Goal: Transaction & Acquisition: Purchase product/service

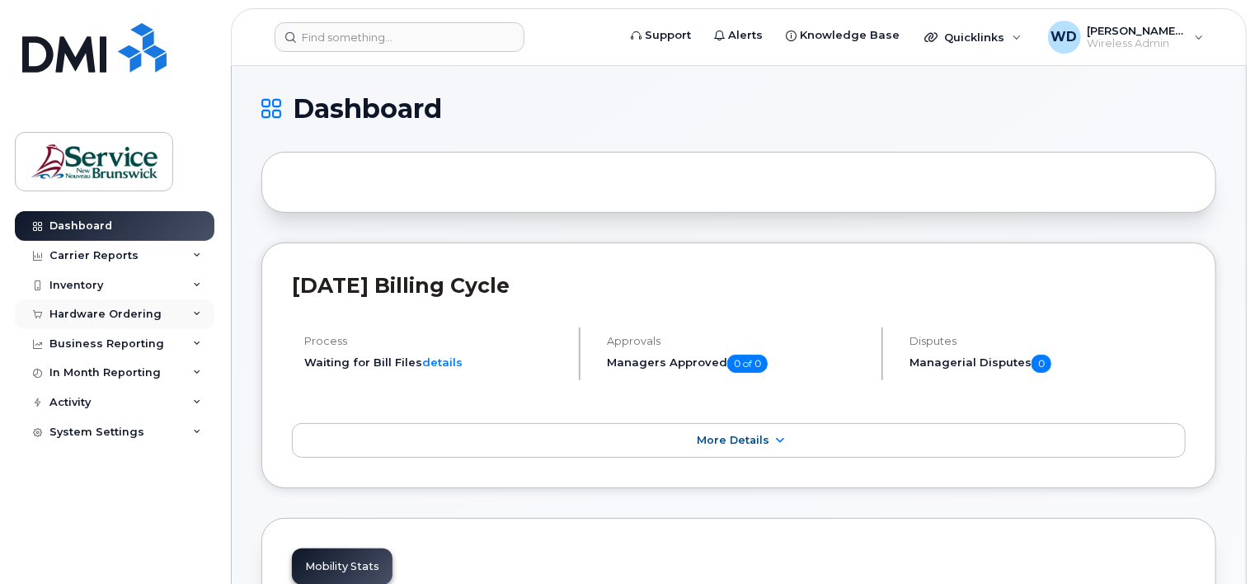
click at [82, 313] on div "Hardware Ordering" at bounding box center [105, 313] width 112 height 13
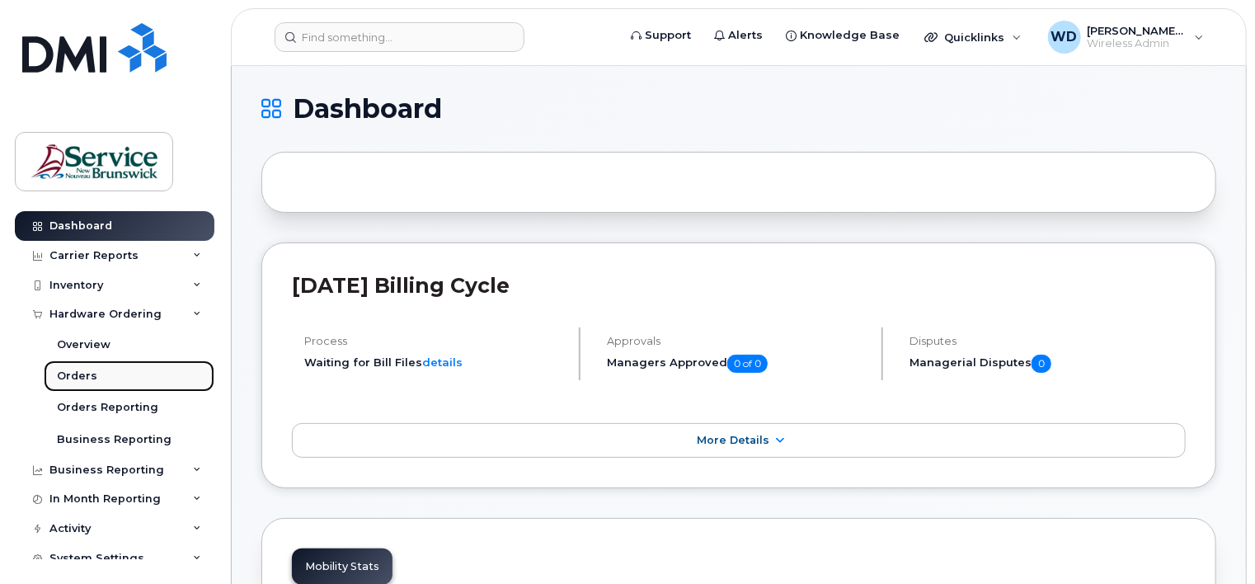
click at [81, 376] on div "Orders" at bounding box center [77, 375] width 40 height 15
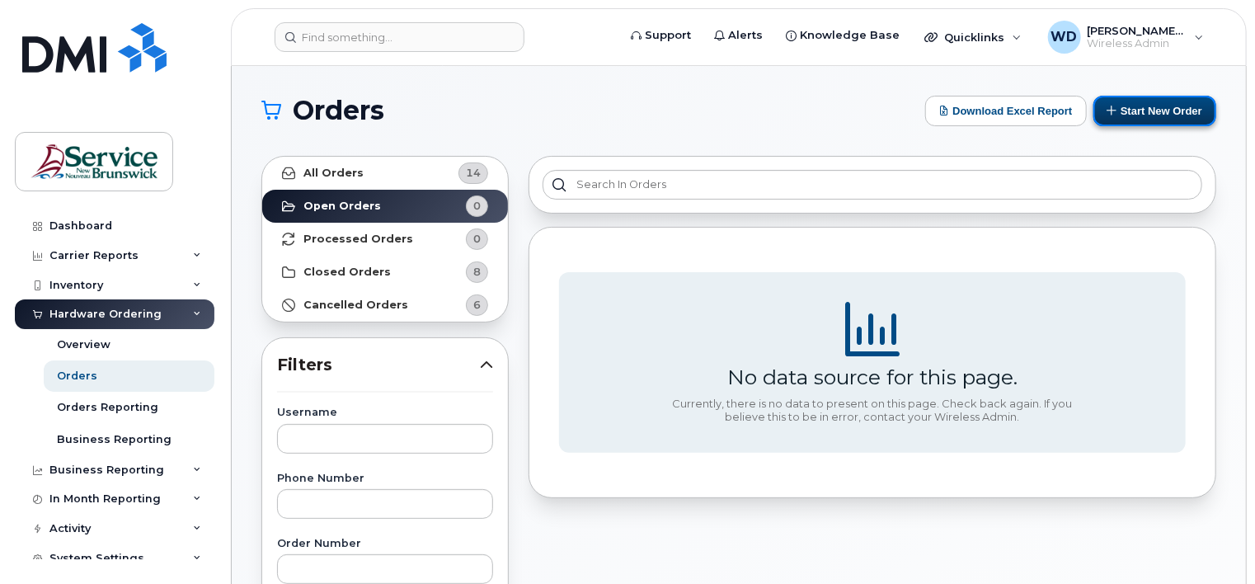
click at [1122, 99] on button "Start New Order" at bounding box center [1154, 111] width 123 height 30
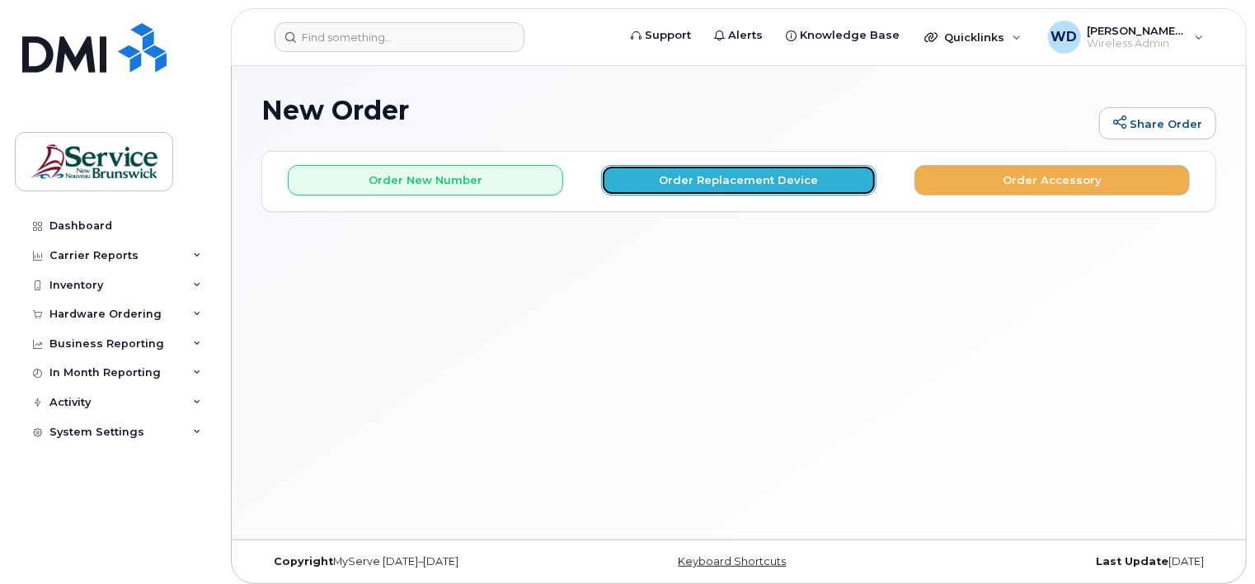
click at [712, 182] on button "Order Replacement Device" at bounding box center [738, 180] width 275 height 30
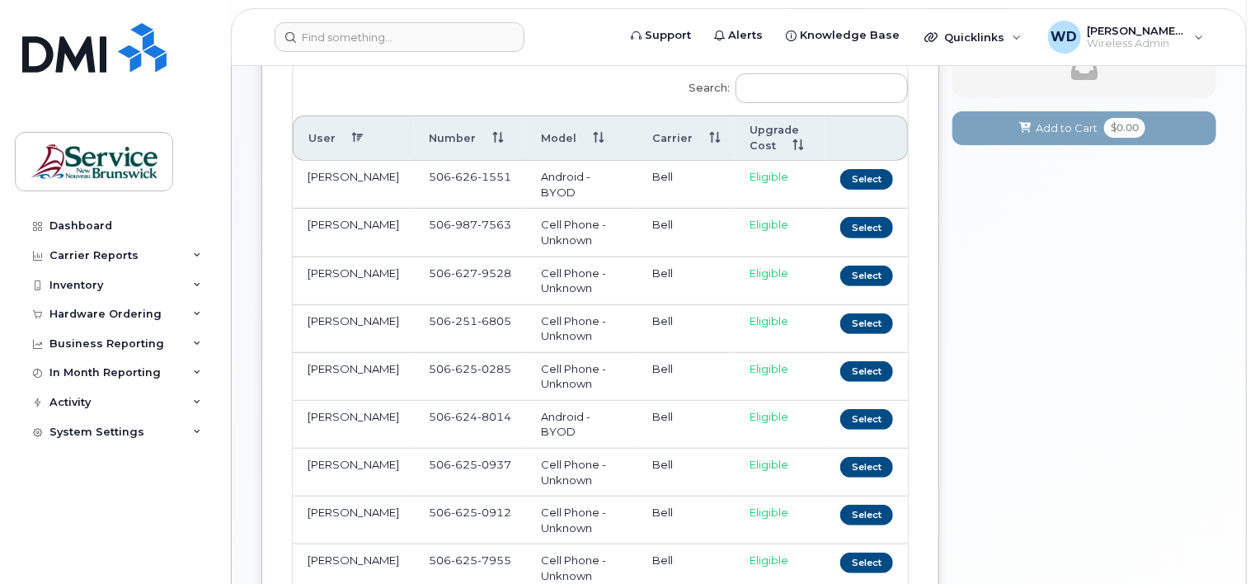
scroll to position [350, 0]
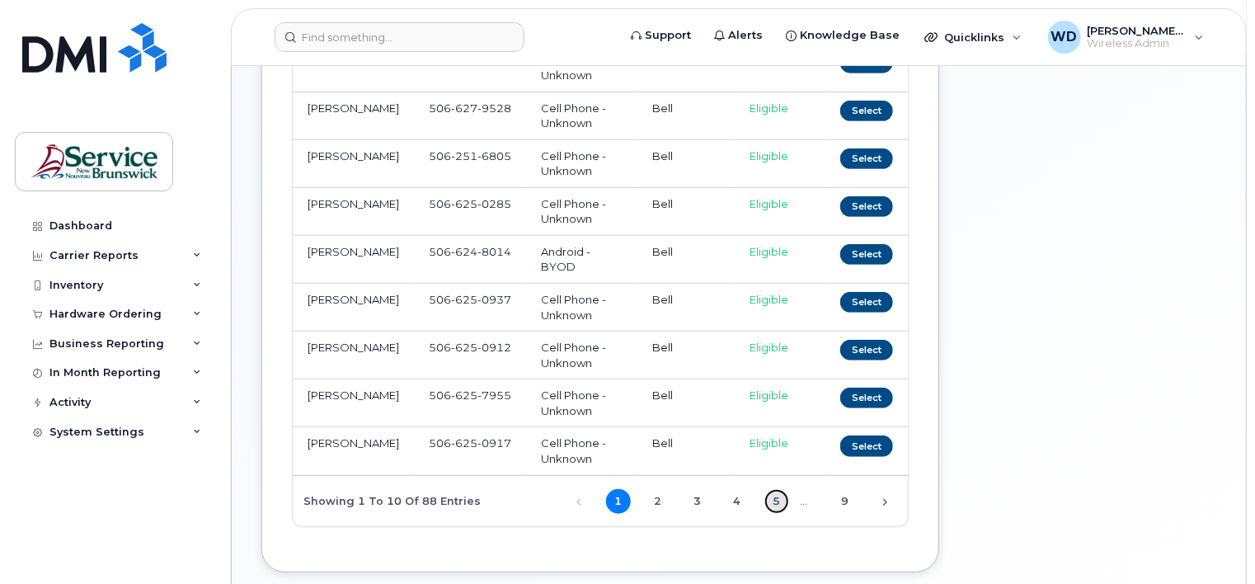
click at [781, 489] on link "5" at bounding box center [776, 501] width 25 height 25
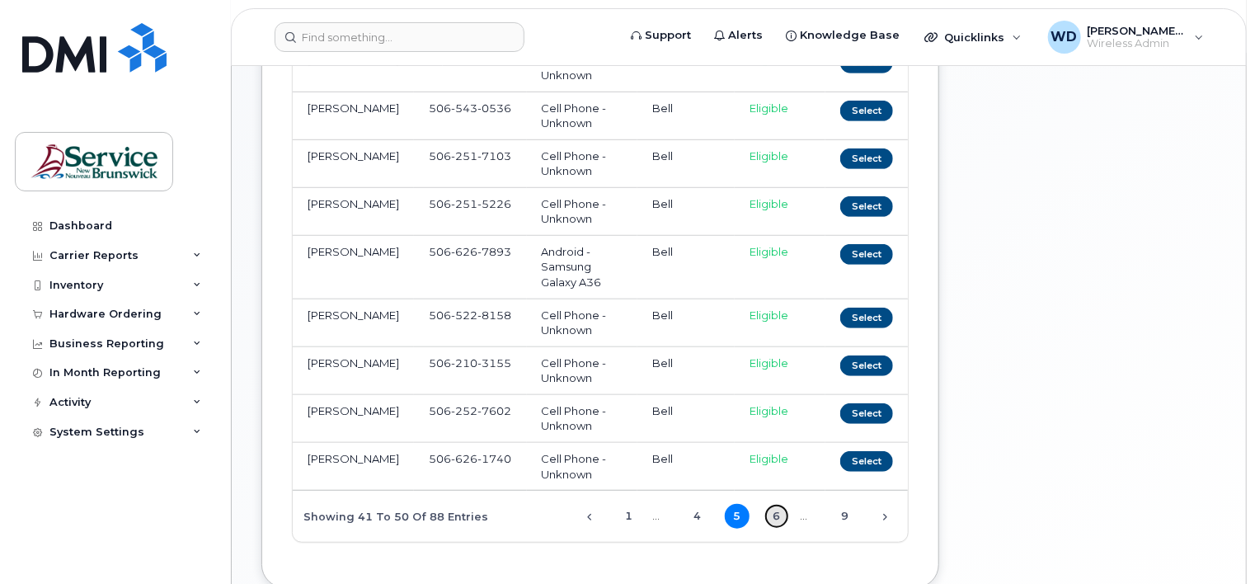
click at [777, 504] on link "6" at bounding box center [776, 516] width 25 height 25
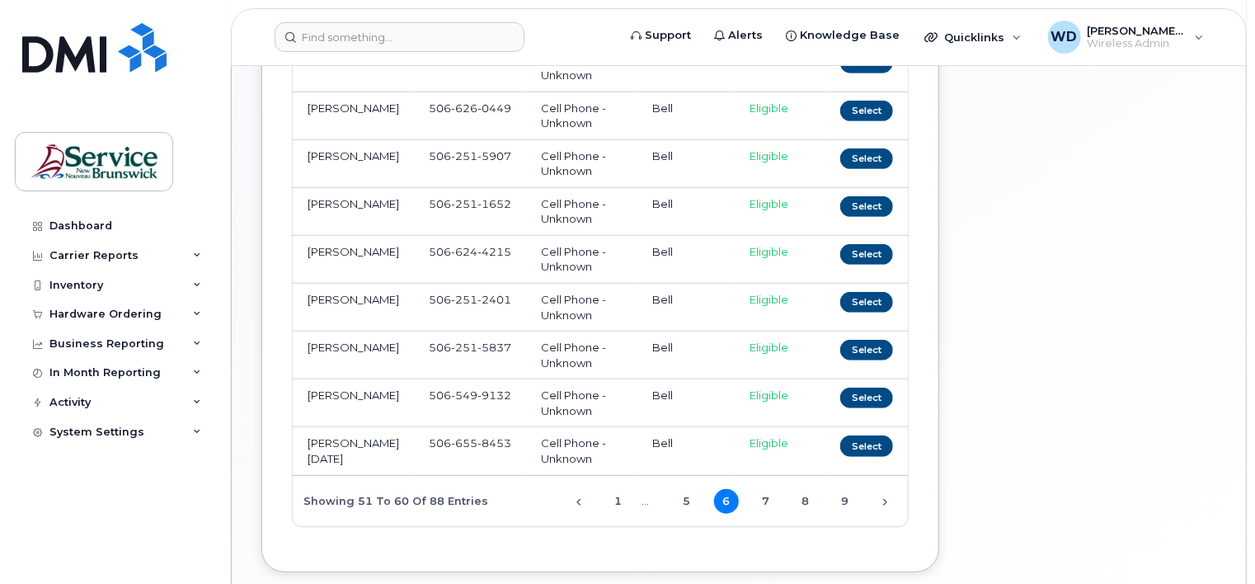
click at [786, 504] on div "Previous 1 … 5 6 7 8 9 Next" at bounding box center [729, 500] width 356 height 28
click at [810, 500] on link "8" at bounding box center [805, 501] width 25 height 25
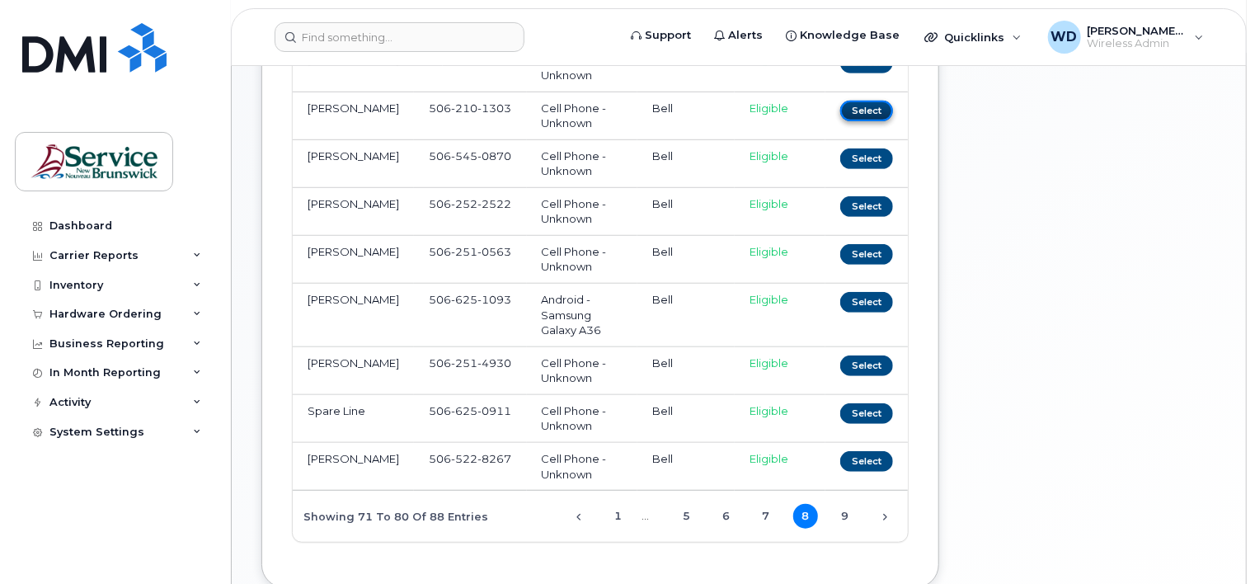
click at [856, 109] on button "Select" at bounding box center [866, 111] width 53 height 21
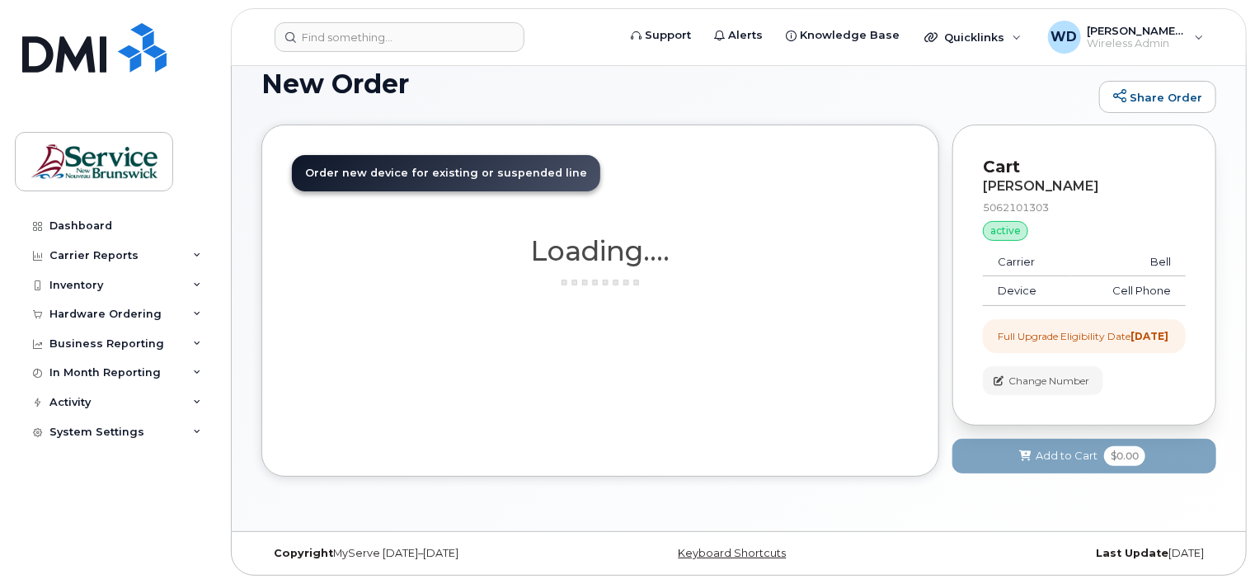
scroll to position [1101, 0]
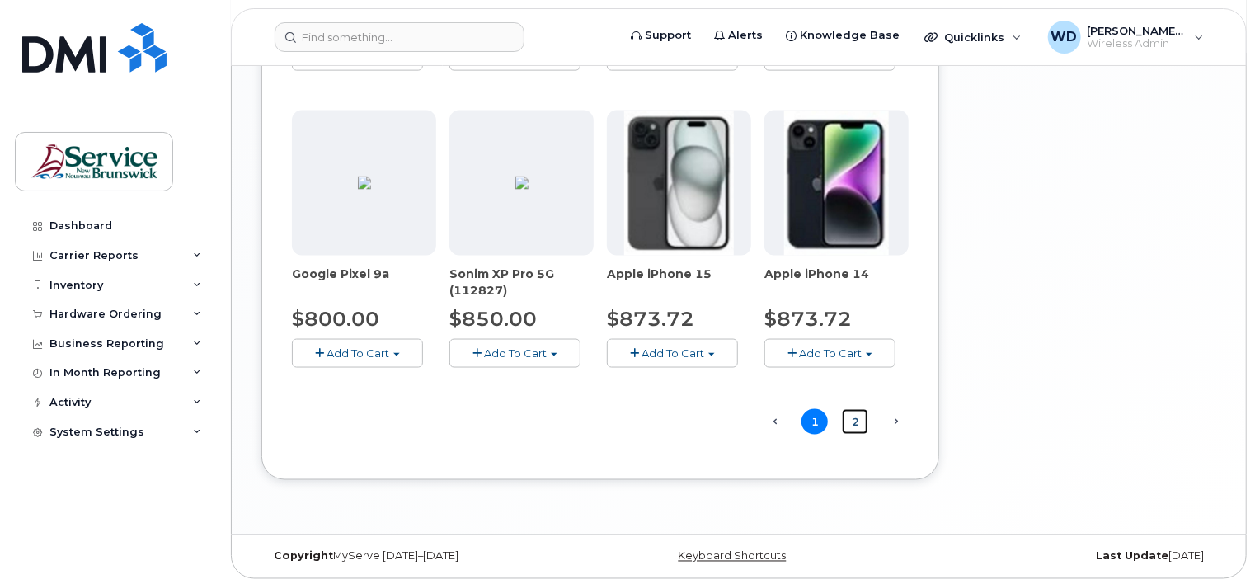
click at [861, 419] on link "2" at bounding box center [855, 422] width 26 height 26
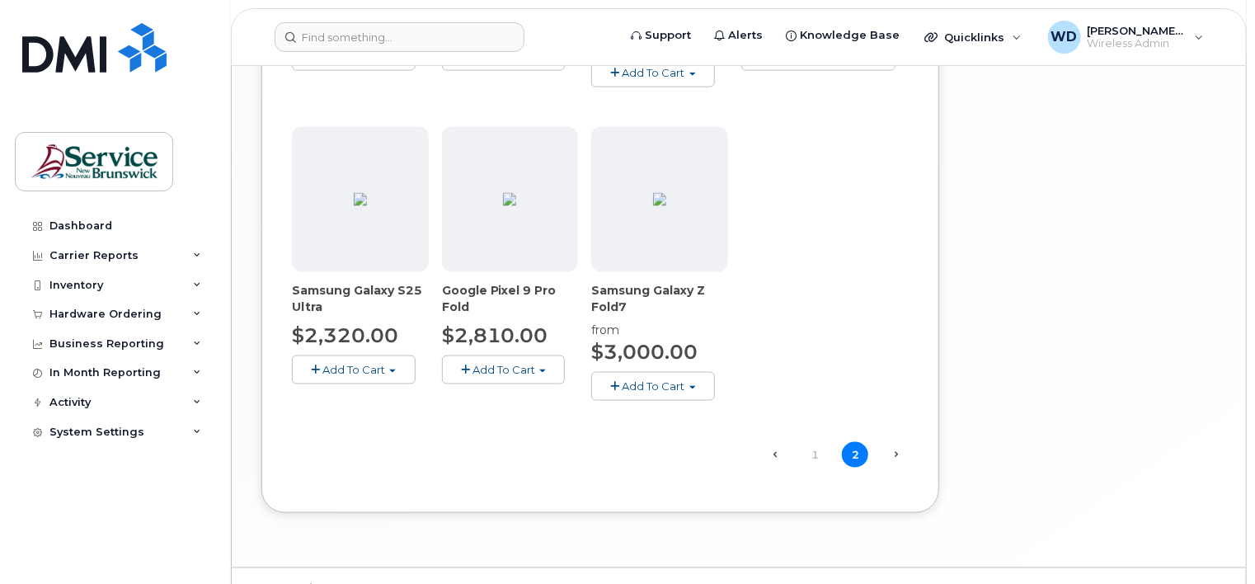
click at [892, 443] on span "Next →" at bounding box center [895, 453] width 26 height 21
click at [898, 443] on span "Next →" at bounding box center [895, 453] width 26 height 21
click at [774, 443] on link "← Previous" at bounding box center [774, 453] width 26 height 21
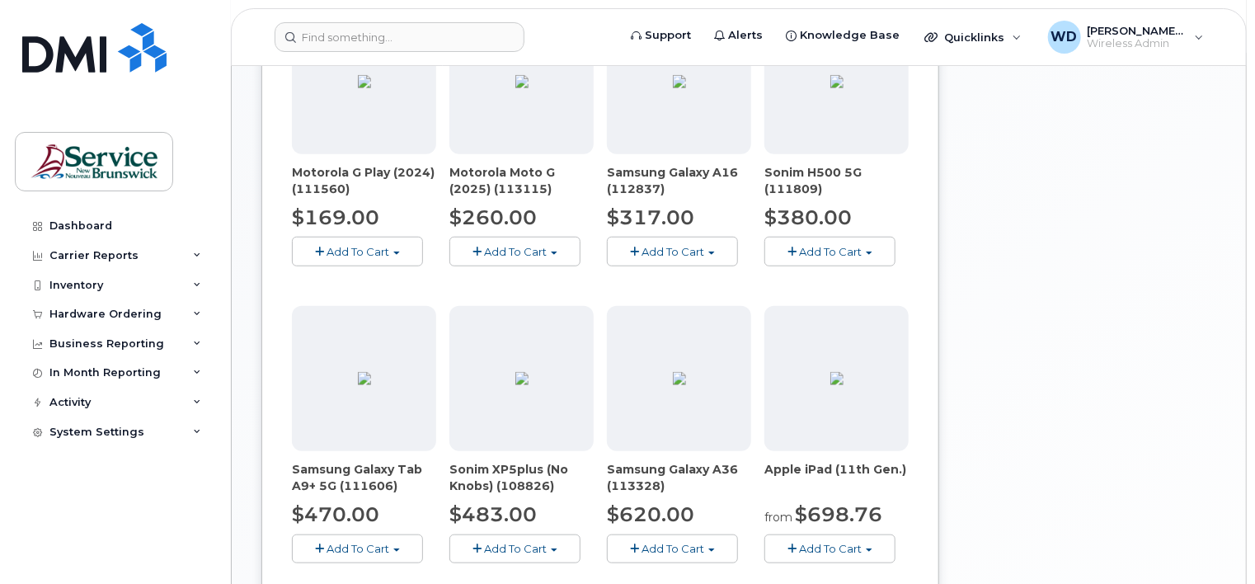
scroll to position [616, 0]
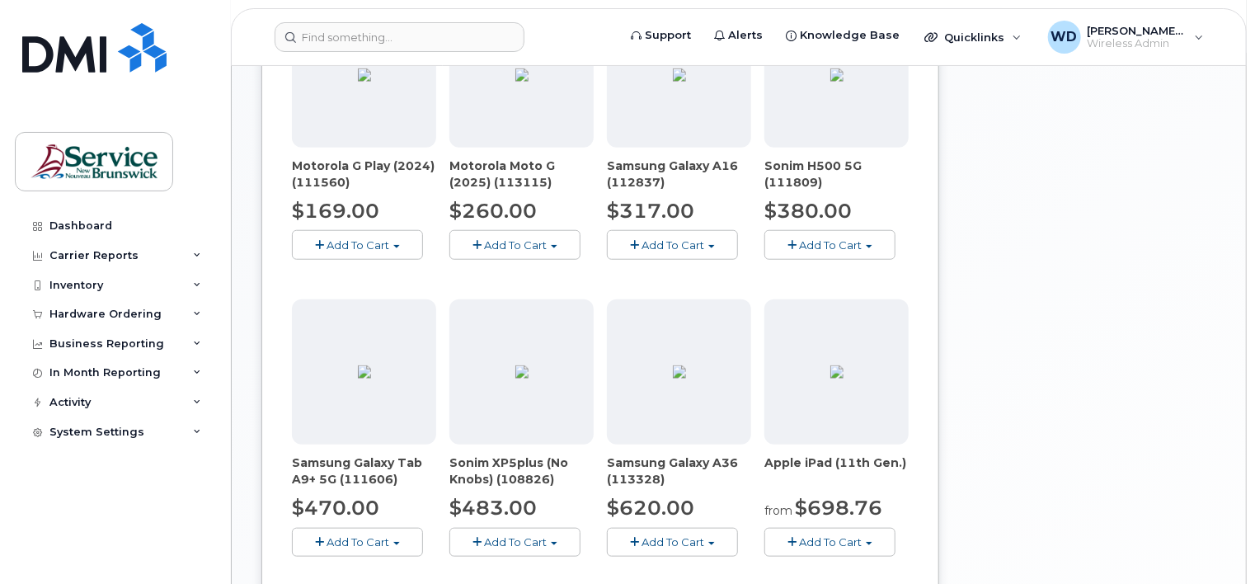
click at [666, 541] on span "Add To Cart" at bounding box center [672, 541] width 63 height 13
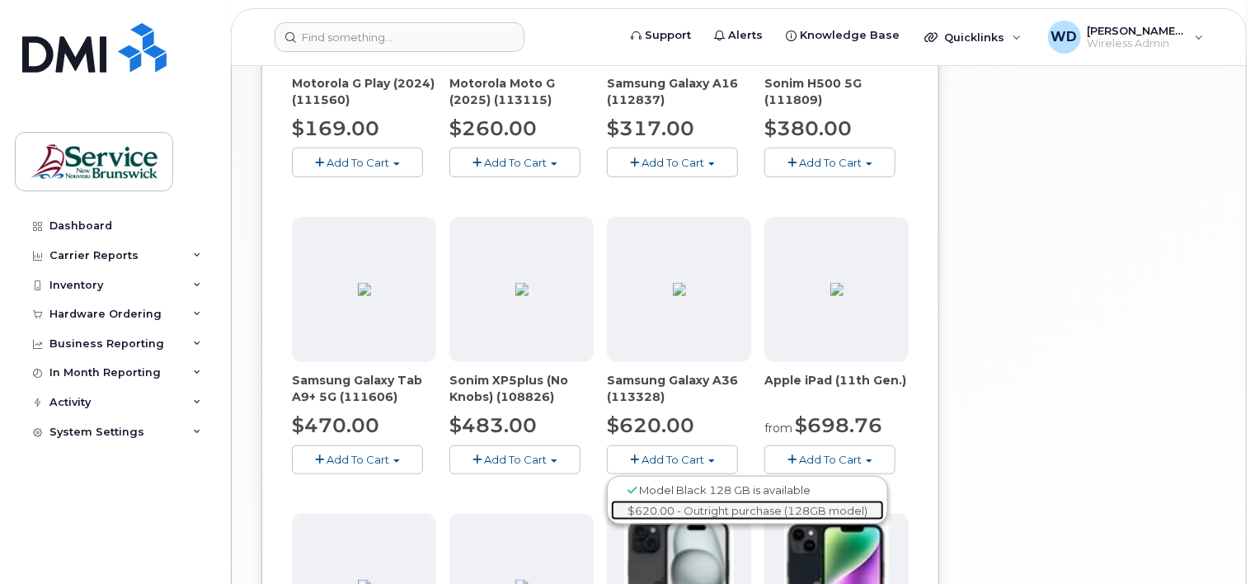
click at [676, 500] on link "$620.00 - Outright purchase (128GB model)" at bounding box center [747, 510] width 273 height 21
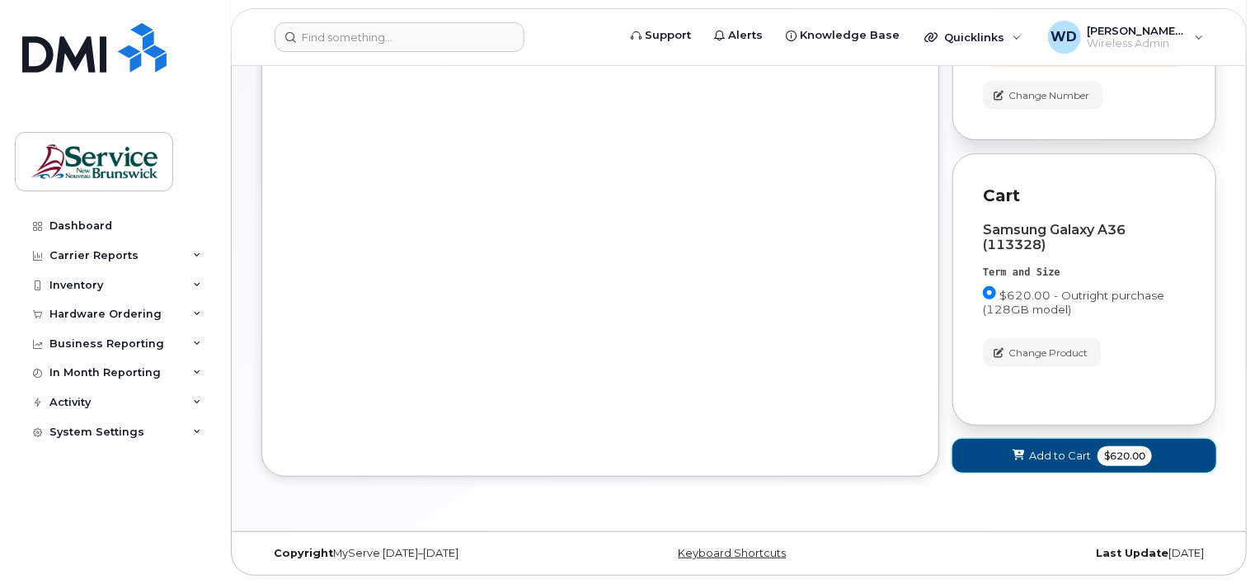
click at [1114, 457] on span "$620.00" at bounding box center [1124, 456] width 54 height 20
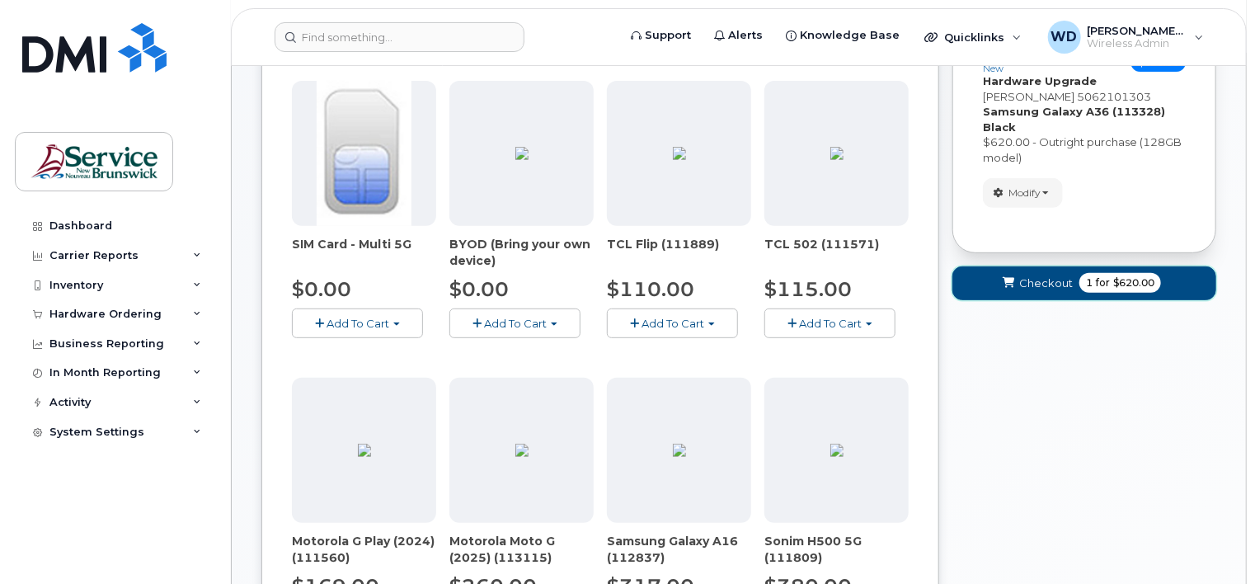
click at [1105, 291] on button "Checkout 1 for $620.00" at bounding box center [1084, 283] width 264 height 34
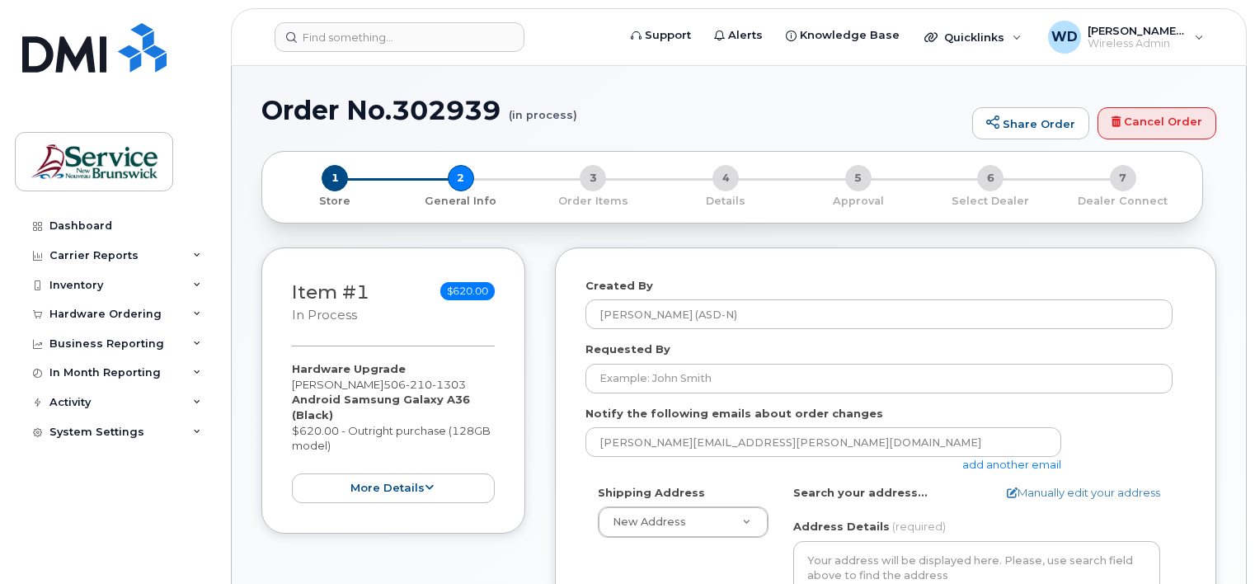
select select
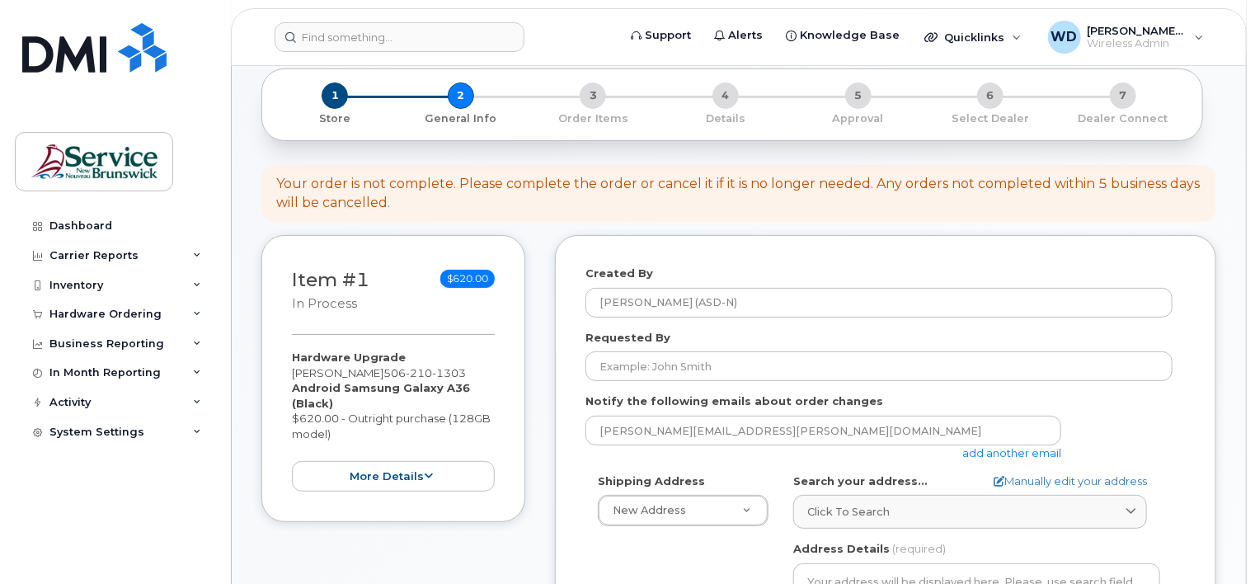
scroll to position [165, 0]
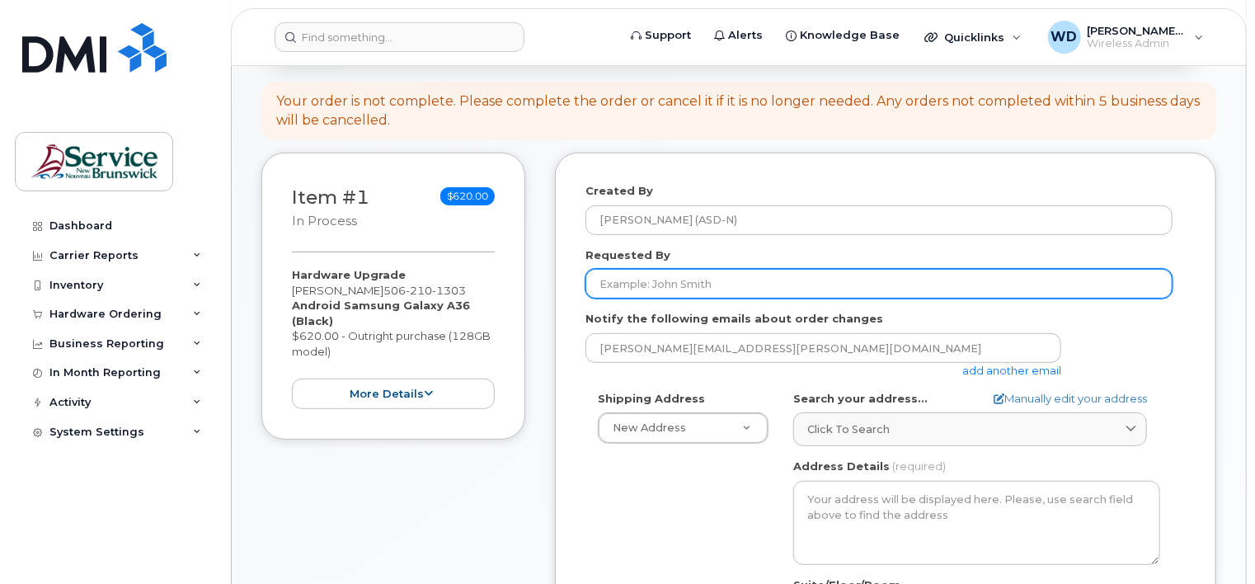
click at [810, 286] on input "Requested By" at bounding box center [878, 284] width 587 height 30
type input "Glen Johnston"
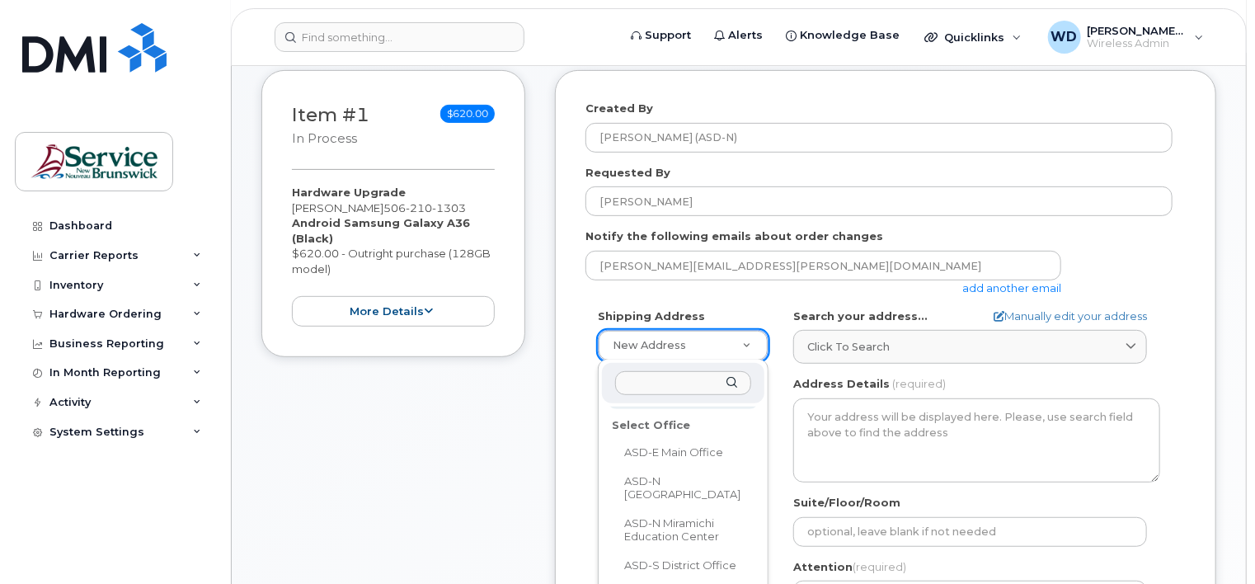
scroll to position [82, 0]
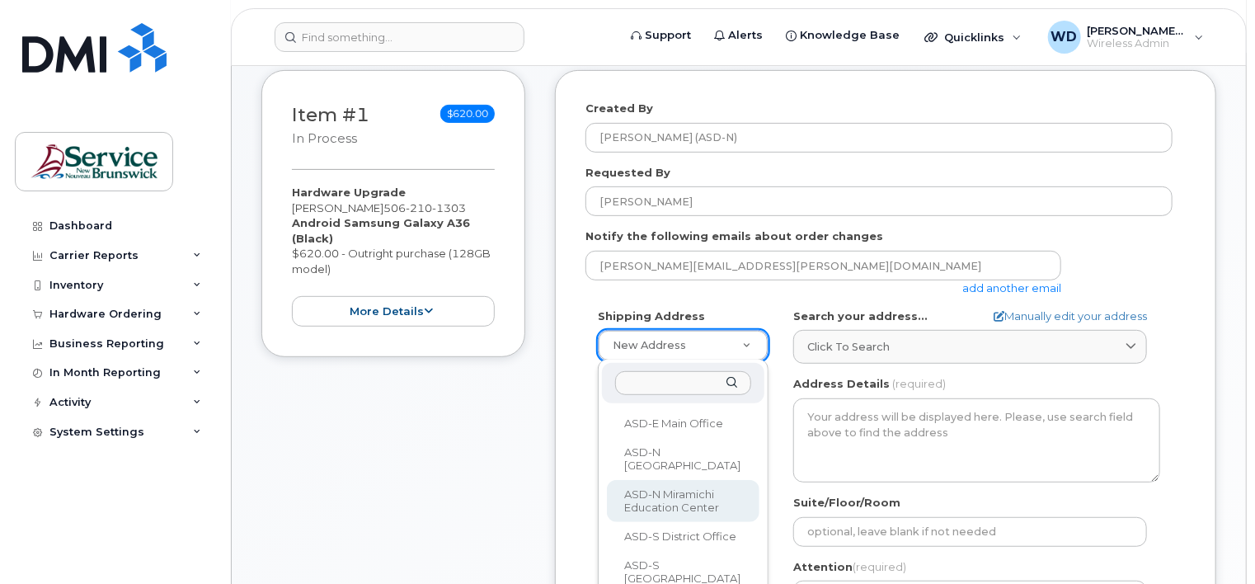
select select
type textarea "78A Henderson St Miramichi New Brunswick E1N 2R7"
type input "[PERSON_NAME]/[PERSON_NAME]"
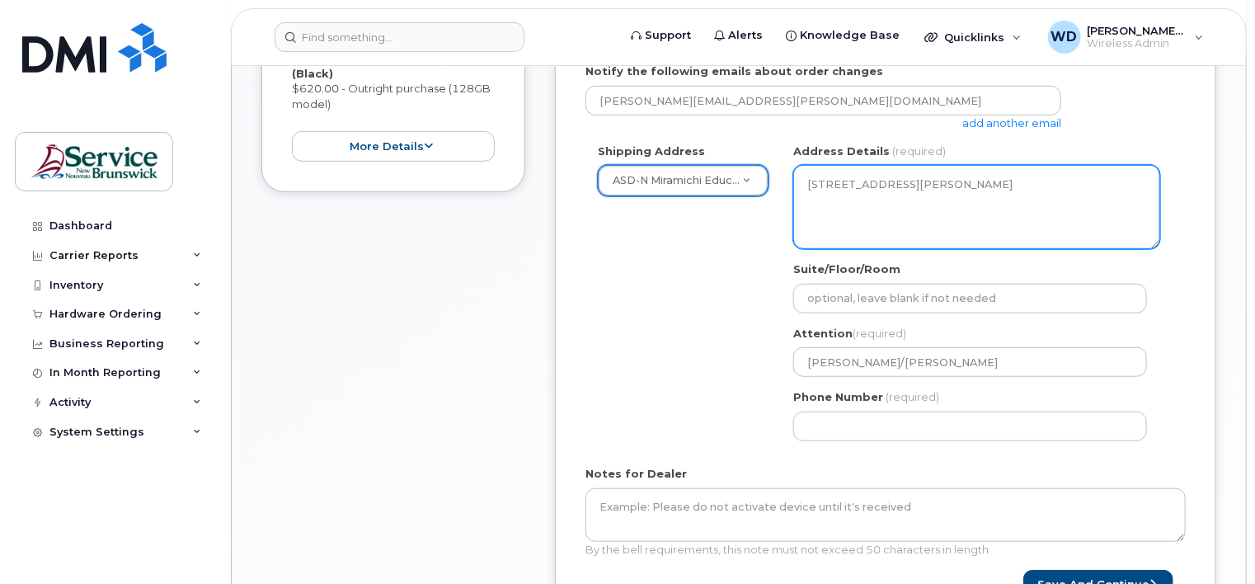
scroll to position [495, 0]
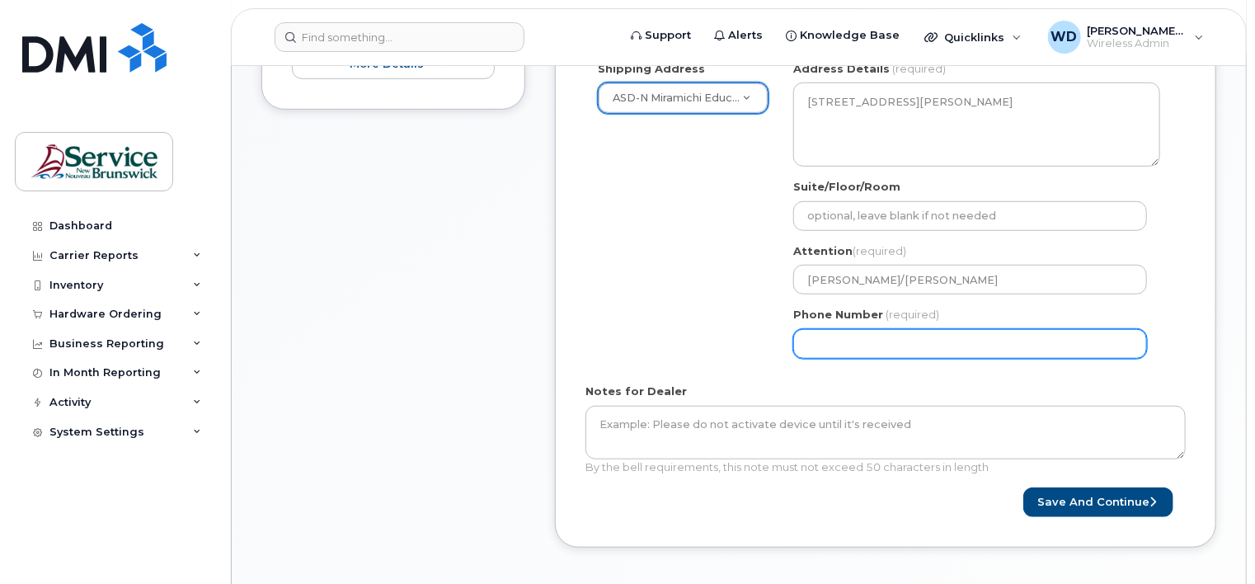
click at [925, 353] on input "Phone Number" at bounding box center [970, 344] width 354 height 30
type input "5062511503"
select select
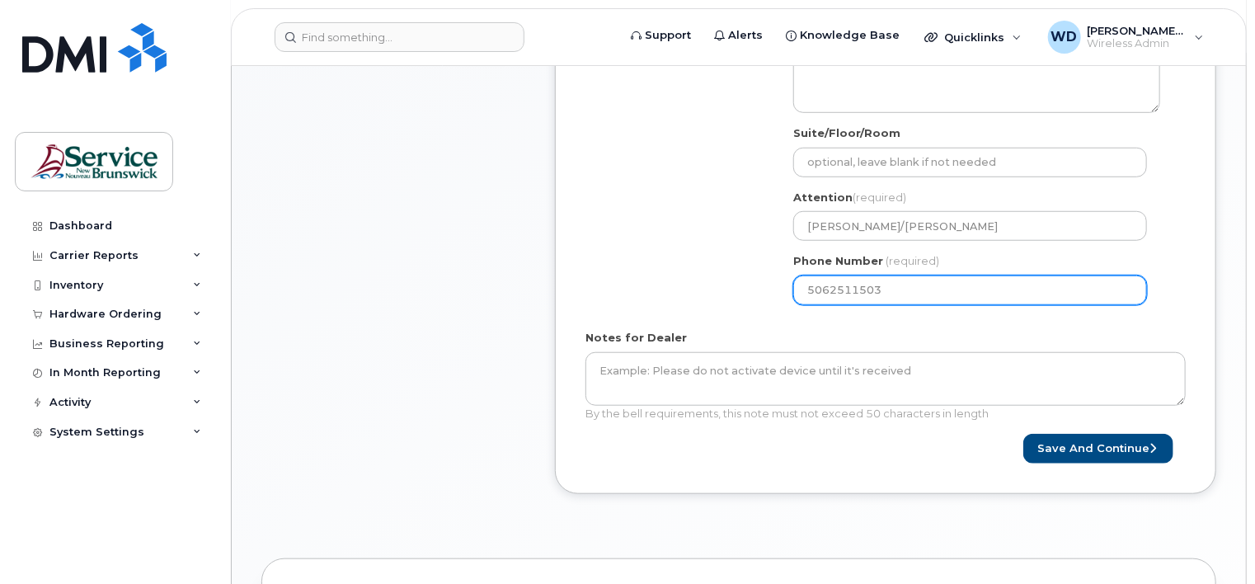
scroll to position [577, 0]
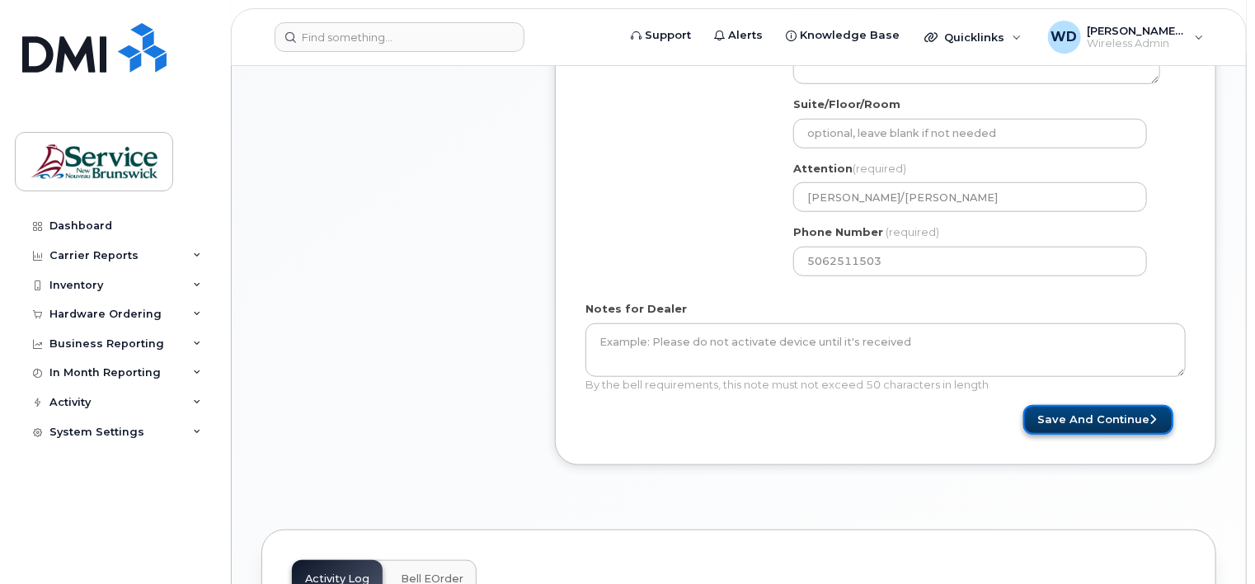
click at [1116, 425] on button "Save and Continue" at bounding box center [1098, 420] width 150 height 30
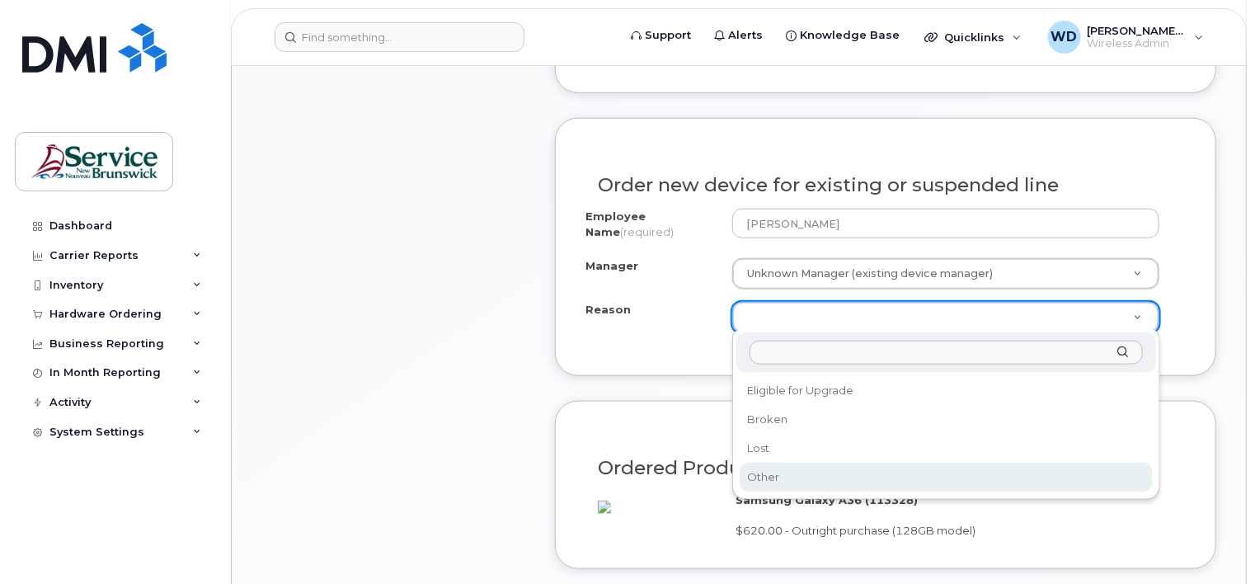
scroll to position [824, 0]
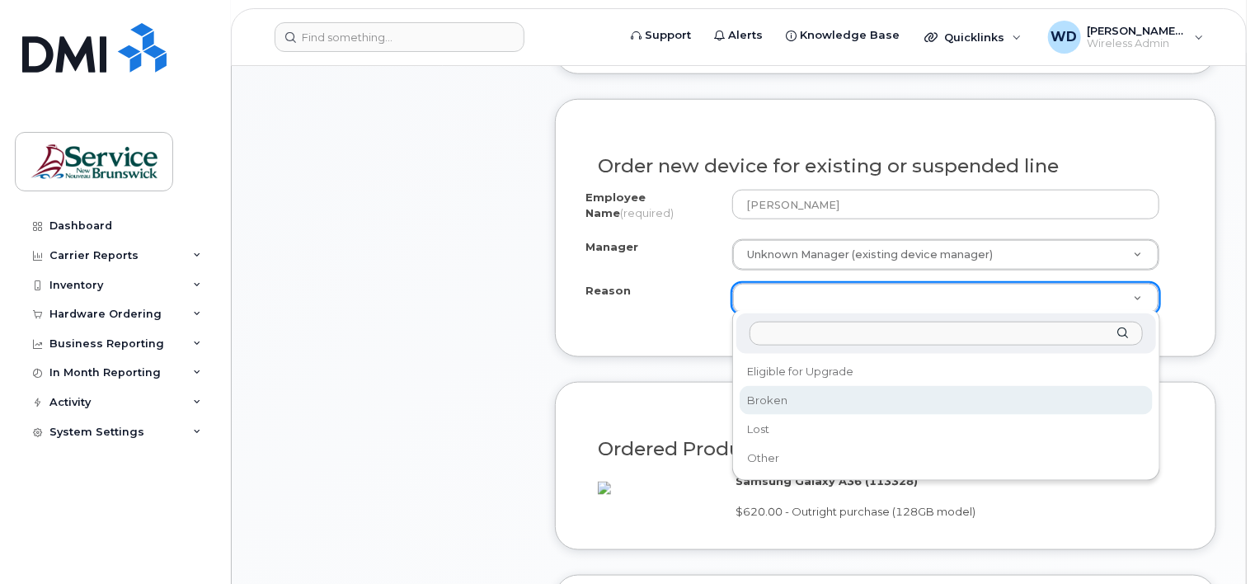
select select "broken"
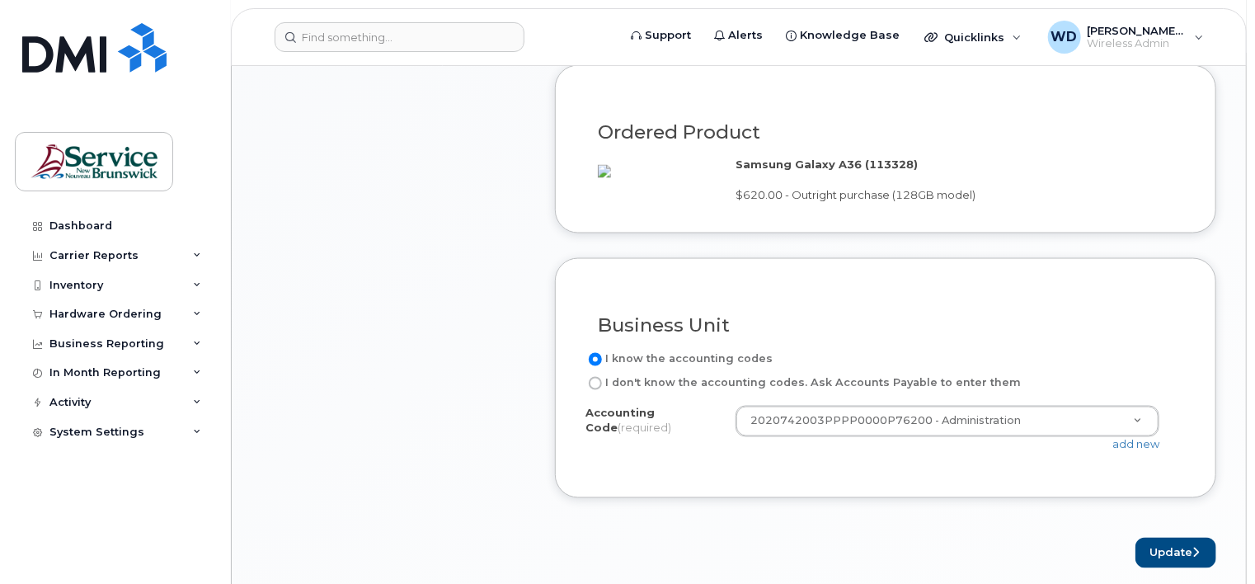
scroll to position [1236, 0]
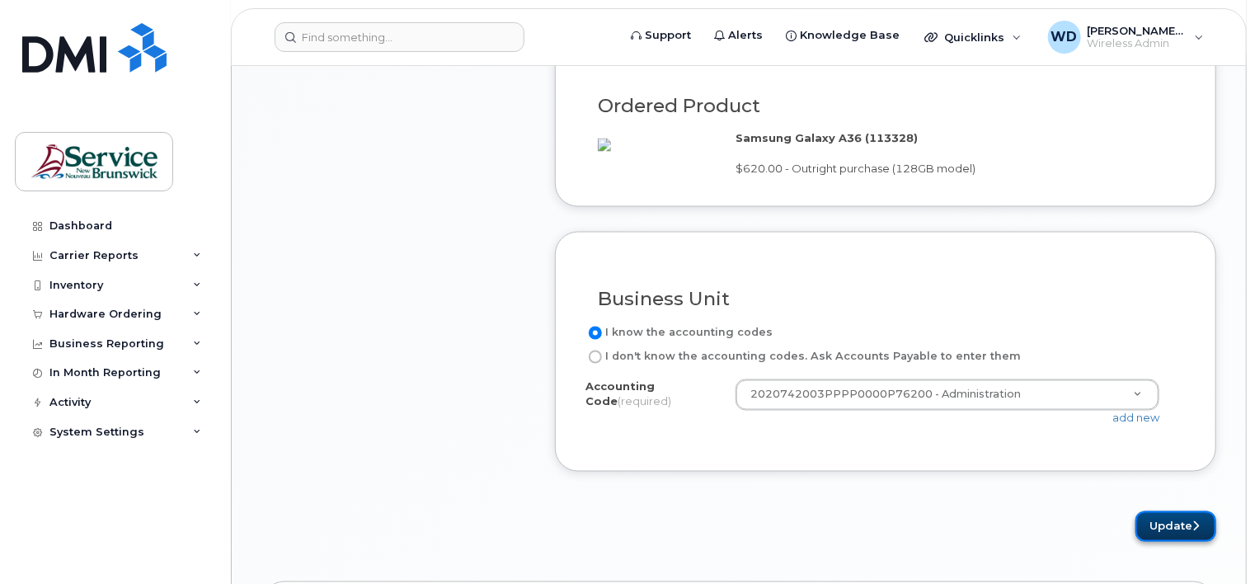
click at [1194, 542] on button "Update" at bounding box center [1175, 526] width 81 height 30
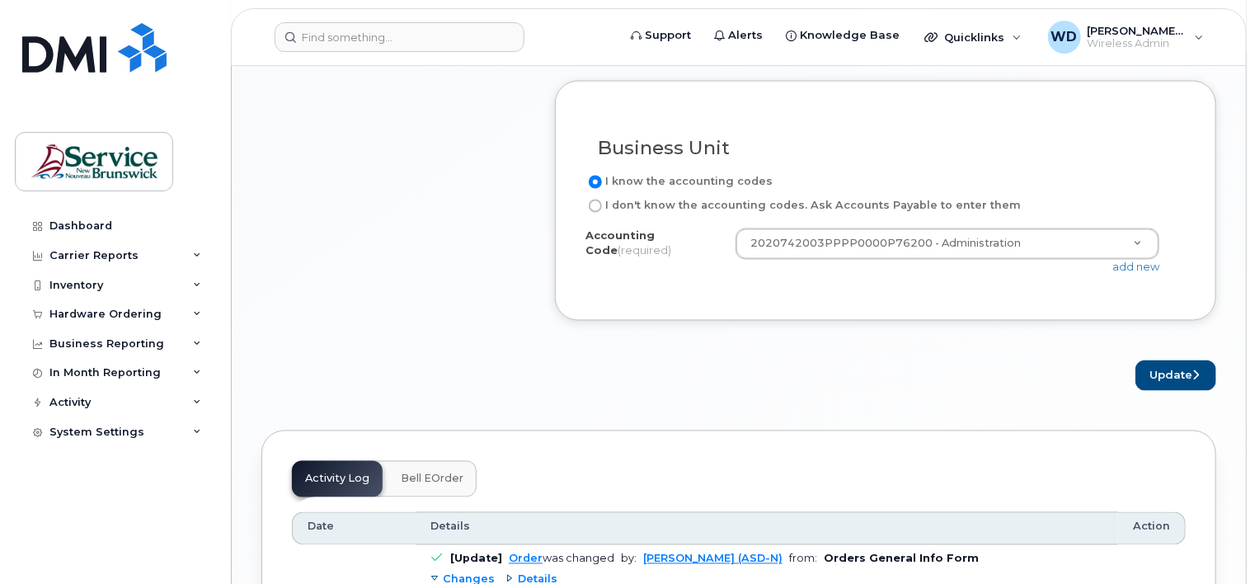
scroll to position [1398, 0]
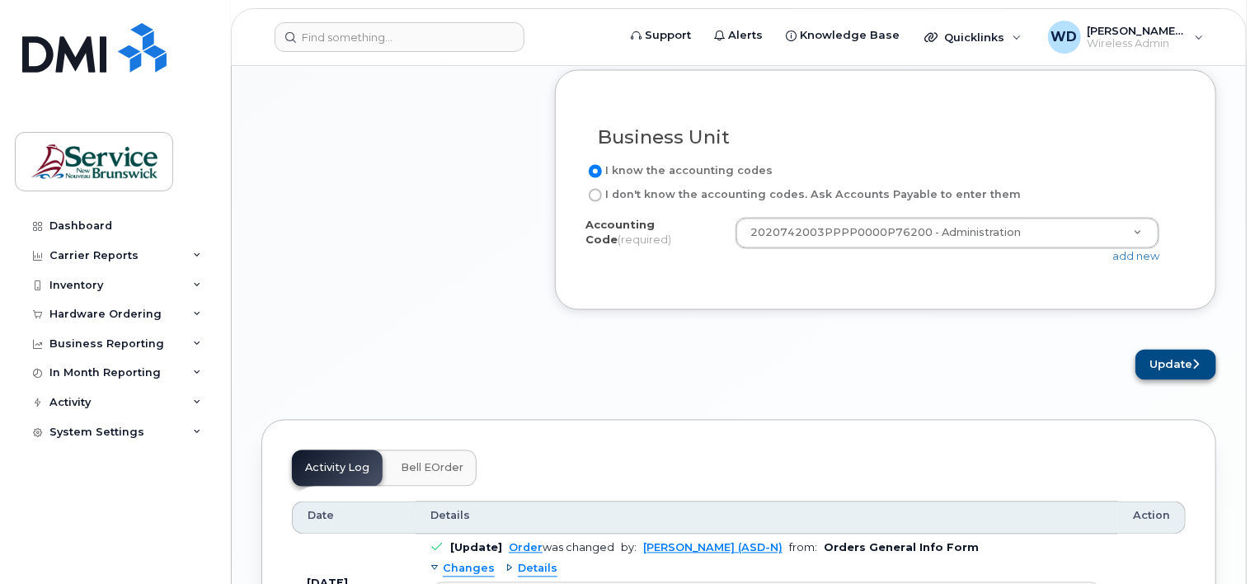
type textarea "battery"
click at [1153, 380] on button "Update" at bounding box center [1175, 364] width 81 height 30
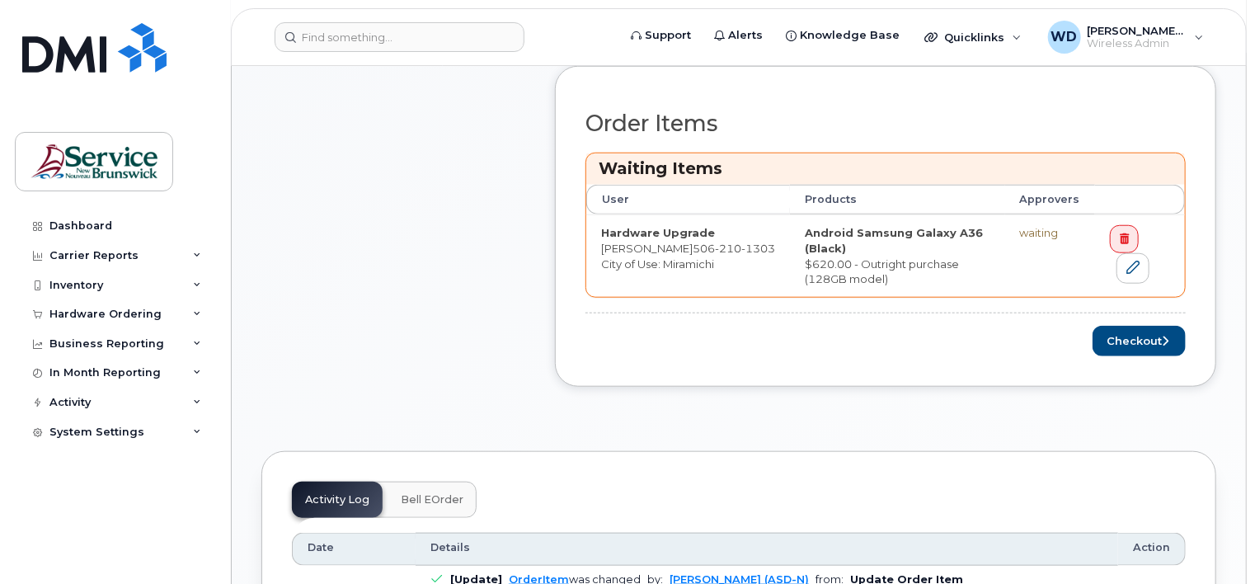
scroll to position [742, 0]
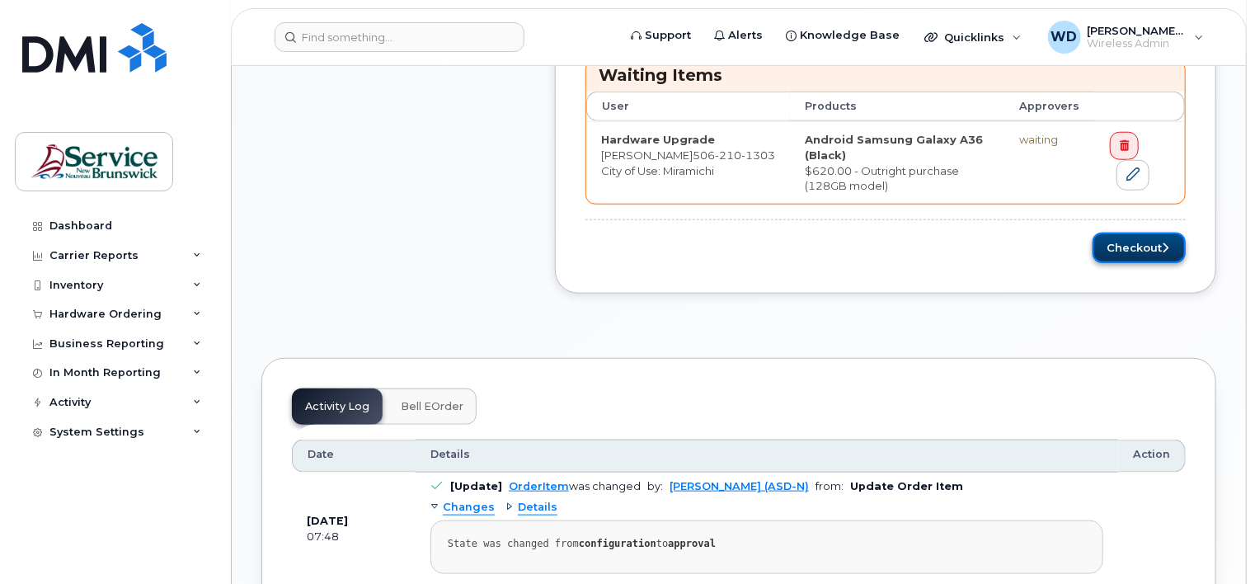
click at [1121, 246] on button "Checkout" at bounding box center [1138, 247] width 93 height 30
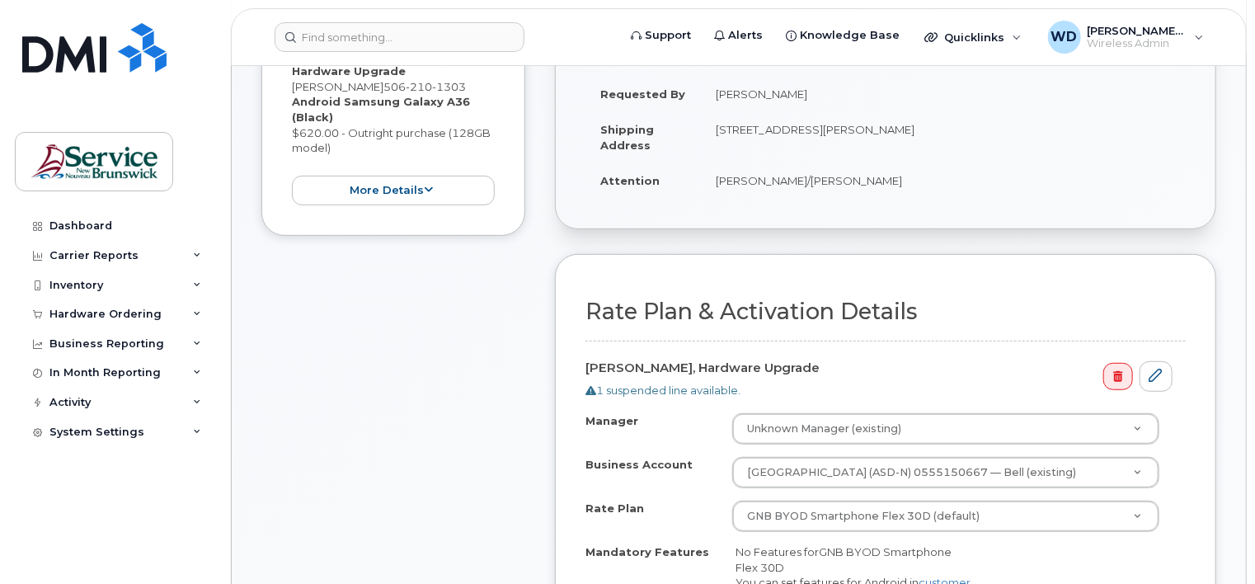
scroll to position [495, 0]
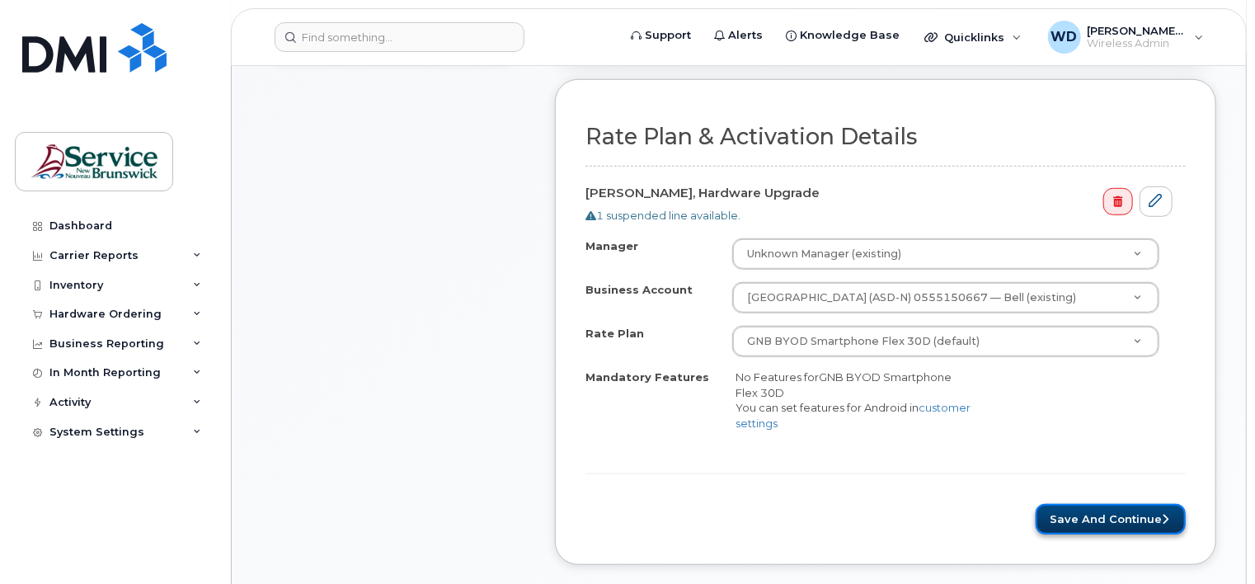
click at [1068, 518] on button "Save and Continue" at bounding box center [1110, 519] width 150 height 30
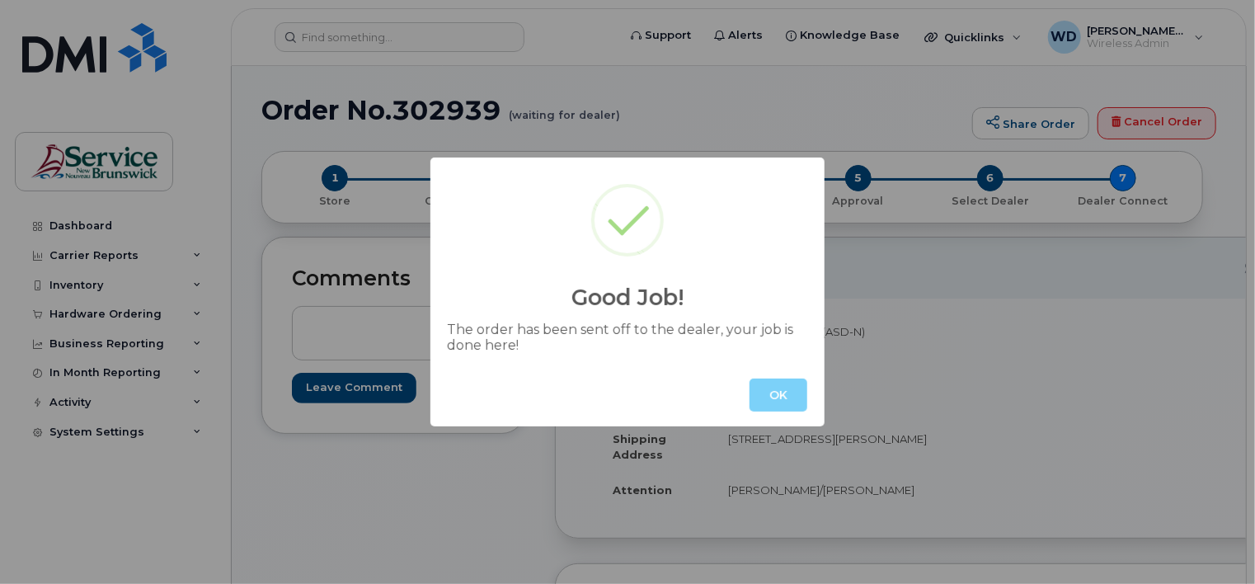
click at [739, 398] on div "OK" at bounding box center [627, 394] width 394 height 63
